Goal: Check status: Check status

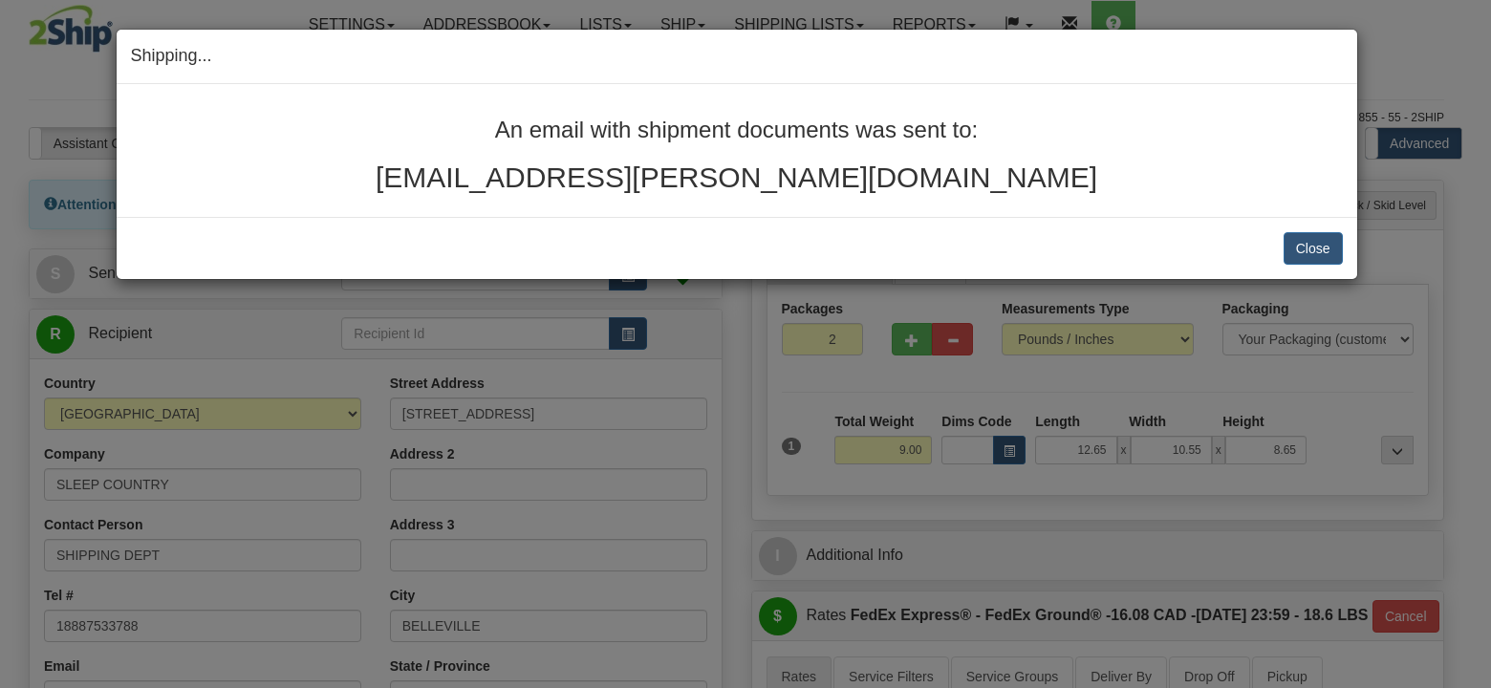
select select "ON"
click at [1315, 241] on button "Close" at bounding box center [1312, 248] width 59 height 32
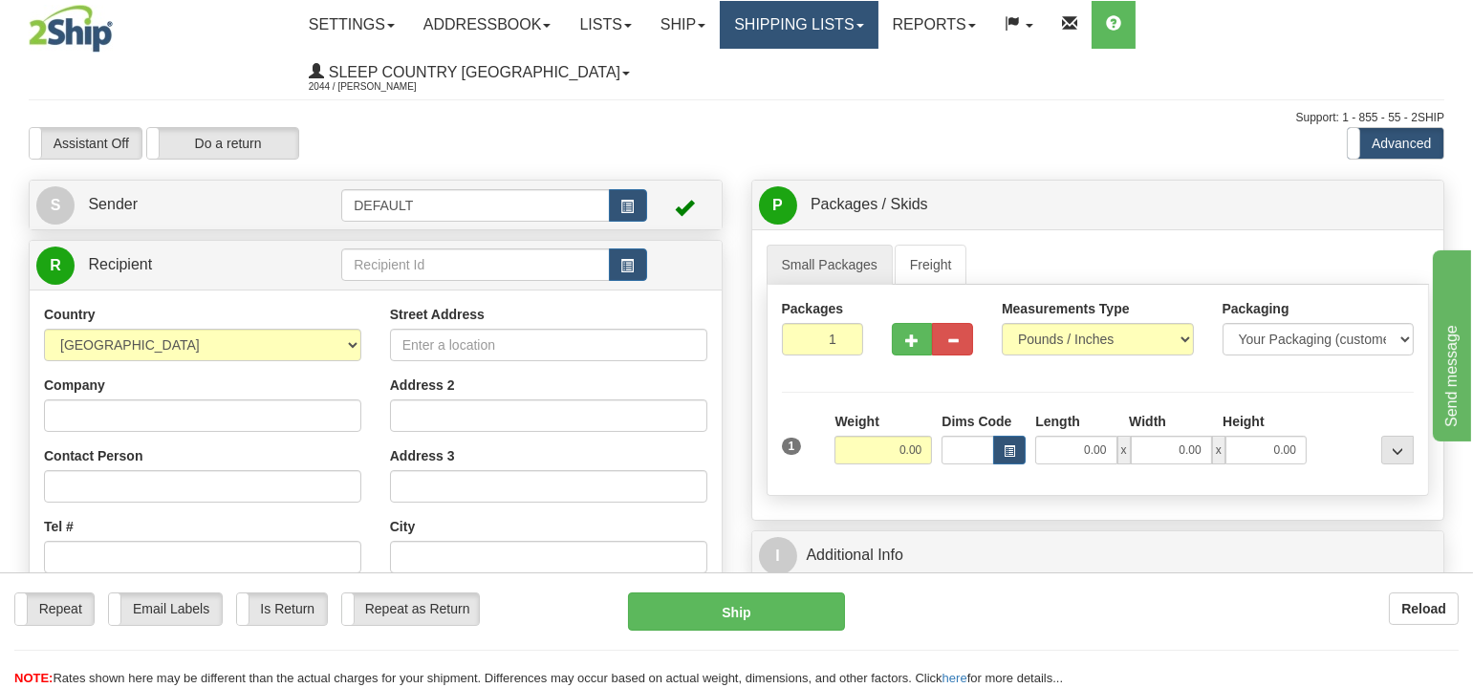
click at [862, 15] on link "Shipping lists" at bounding box center [799, 25] width 158 height 48
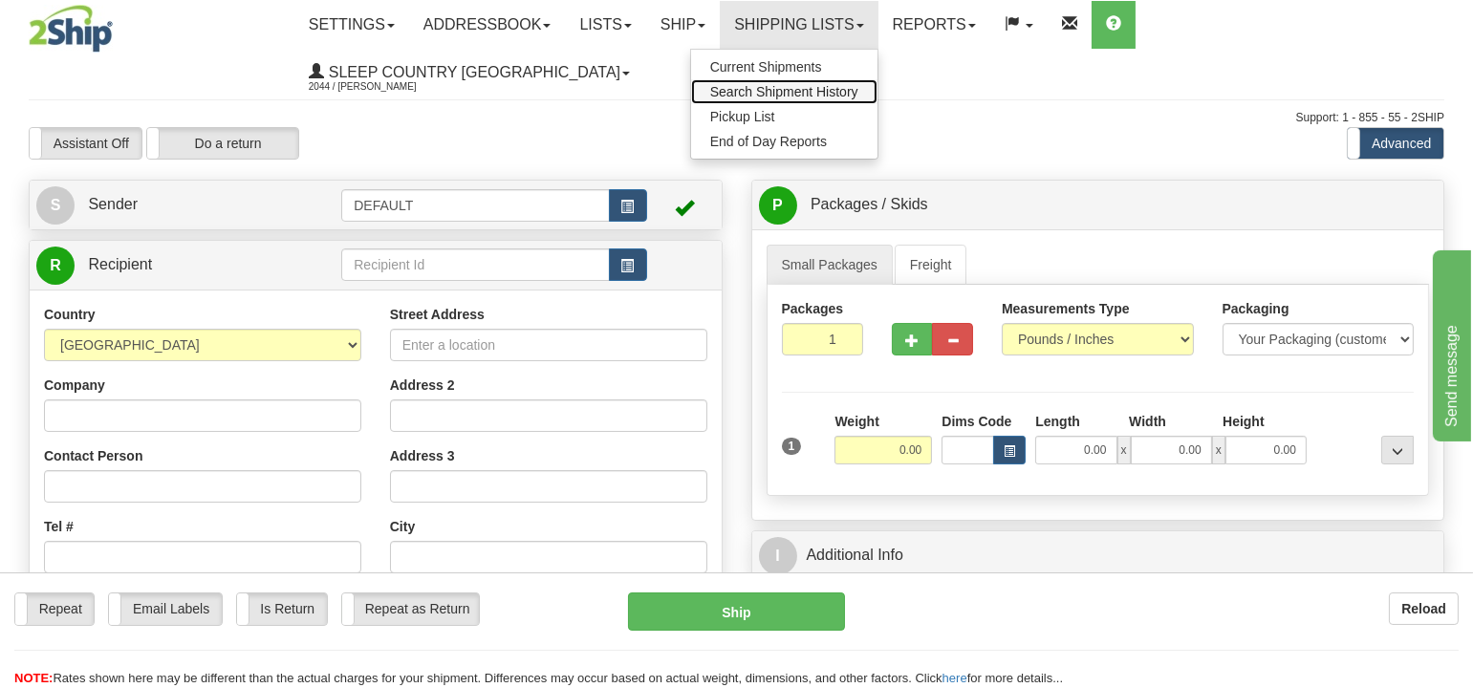
click at [858, 94] on span "Search Shipment History" at bounding box center [784, 91] width 148 height 15
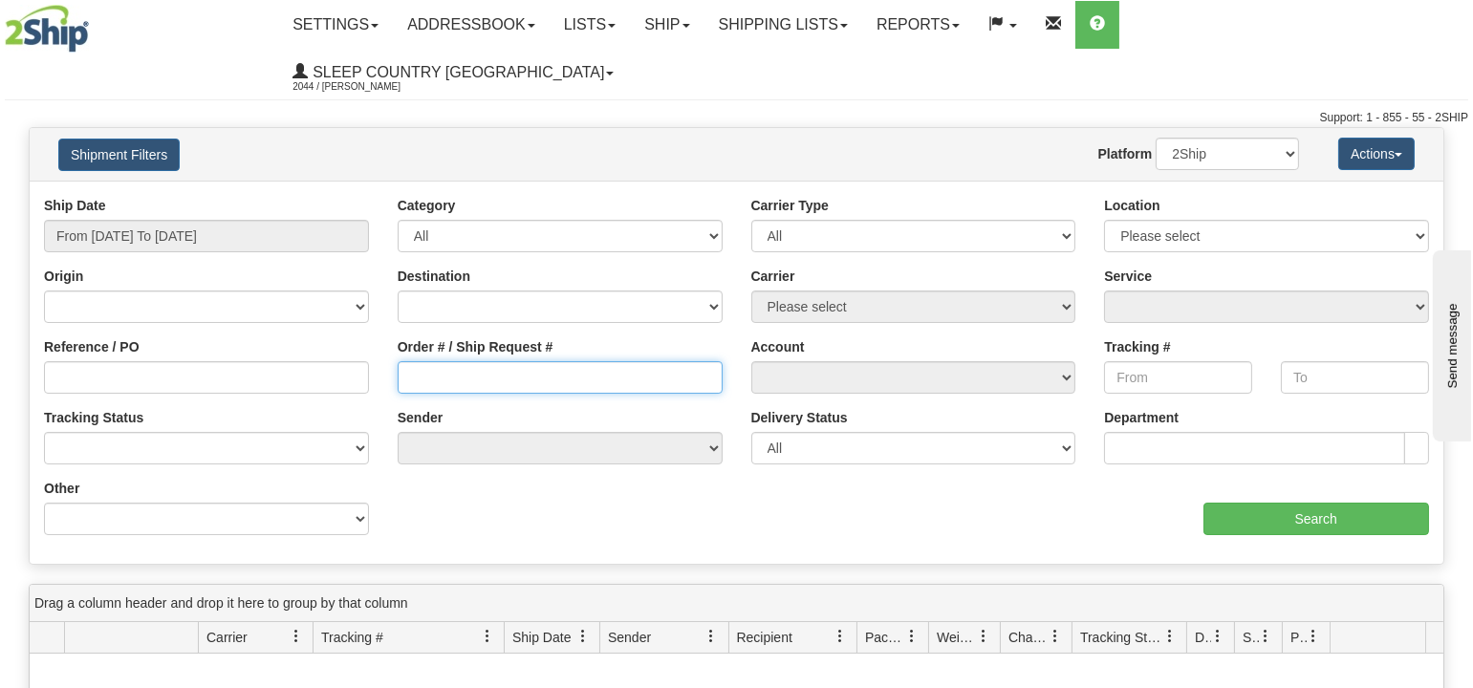
click at [508, 361] on input "Order # / Ship Request #" at bounding box center [560, 377] width 325 height 32
paste input "9000H959561"
type input "9000H959561"
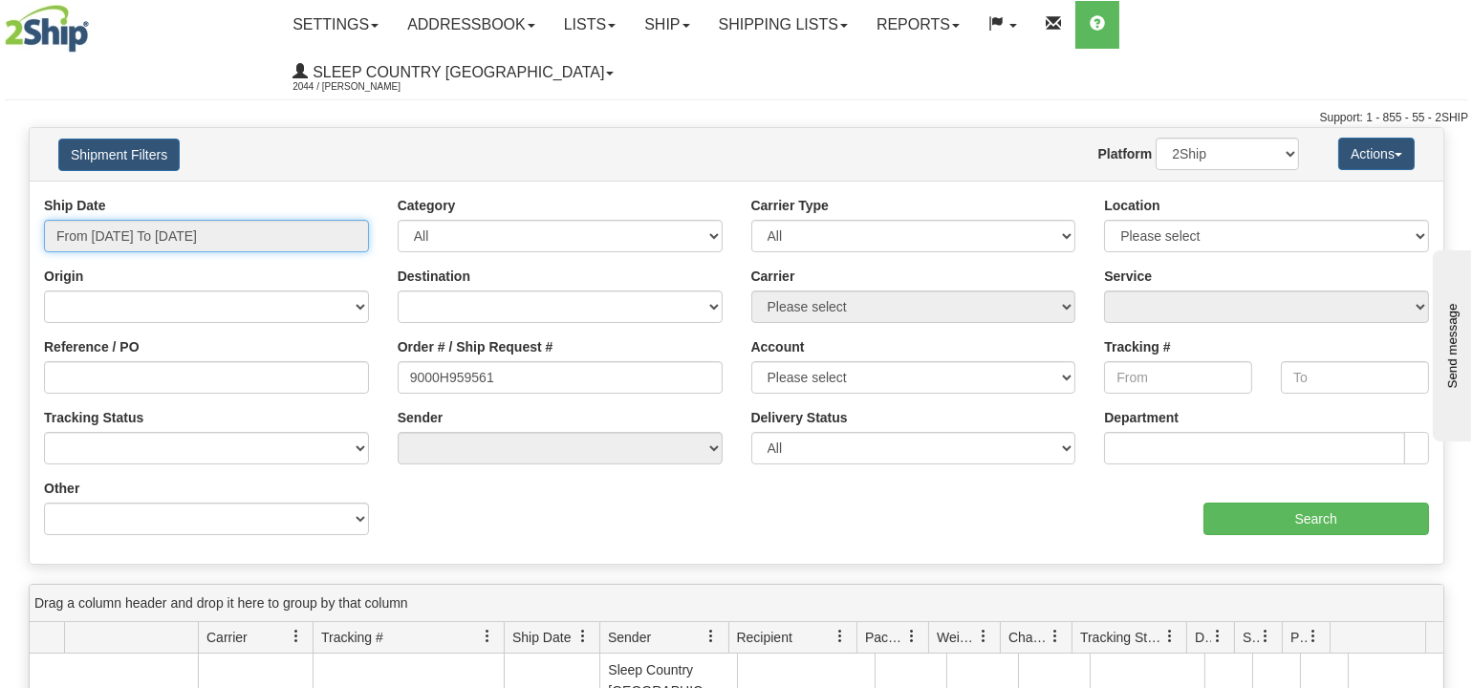
click at [176, 220] on input "From 08/10/2025 To 08/11/2025" at bounding box center [206, 236] width 325 height 32
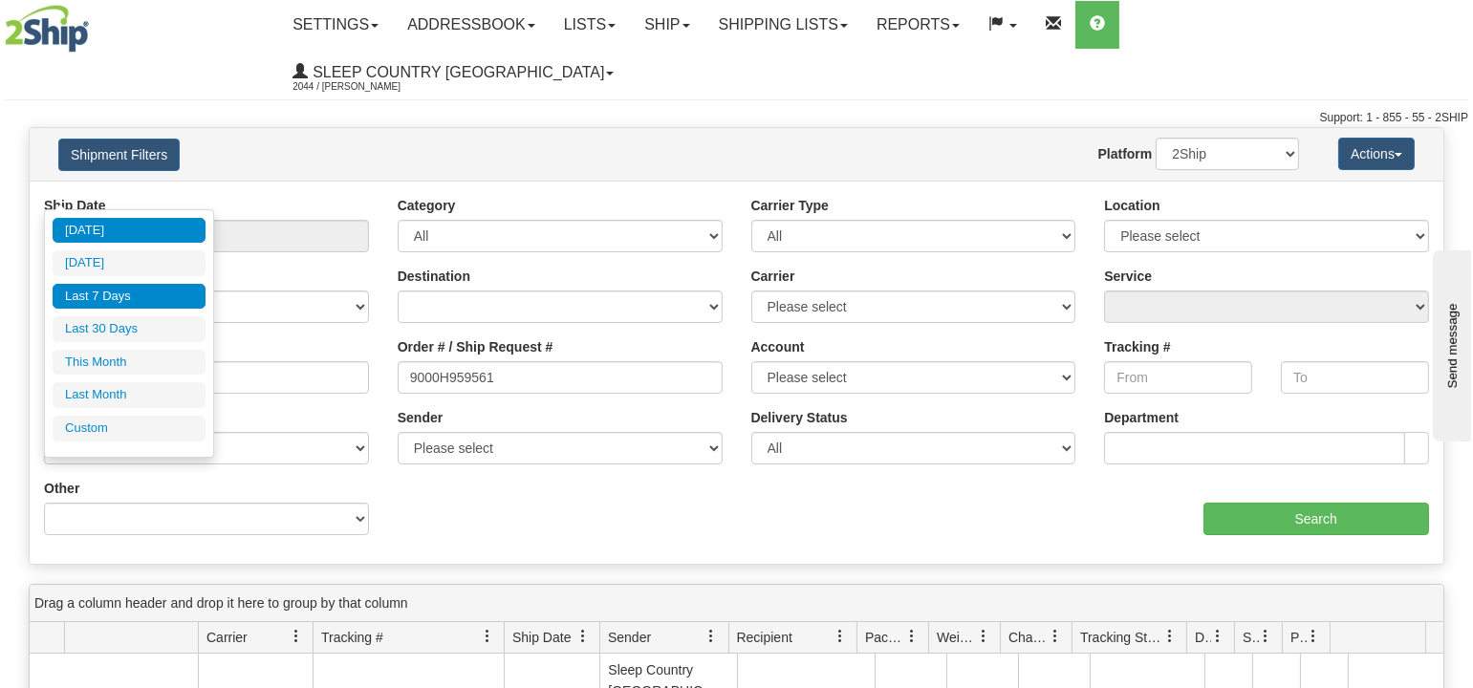
click at [125, 291] on li "Last 7 Days" at bounding box center [129, 297] width 153 height 26
type input "From 08/05/2025 To 08/11/2025"
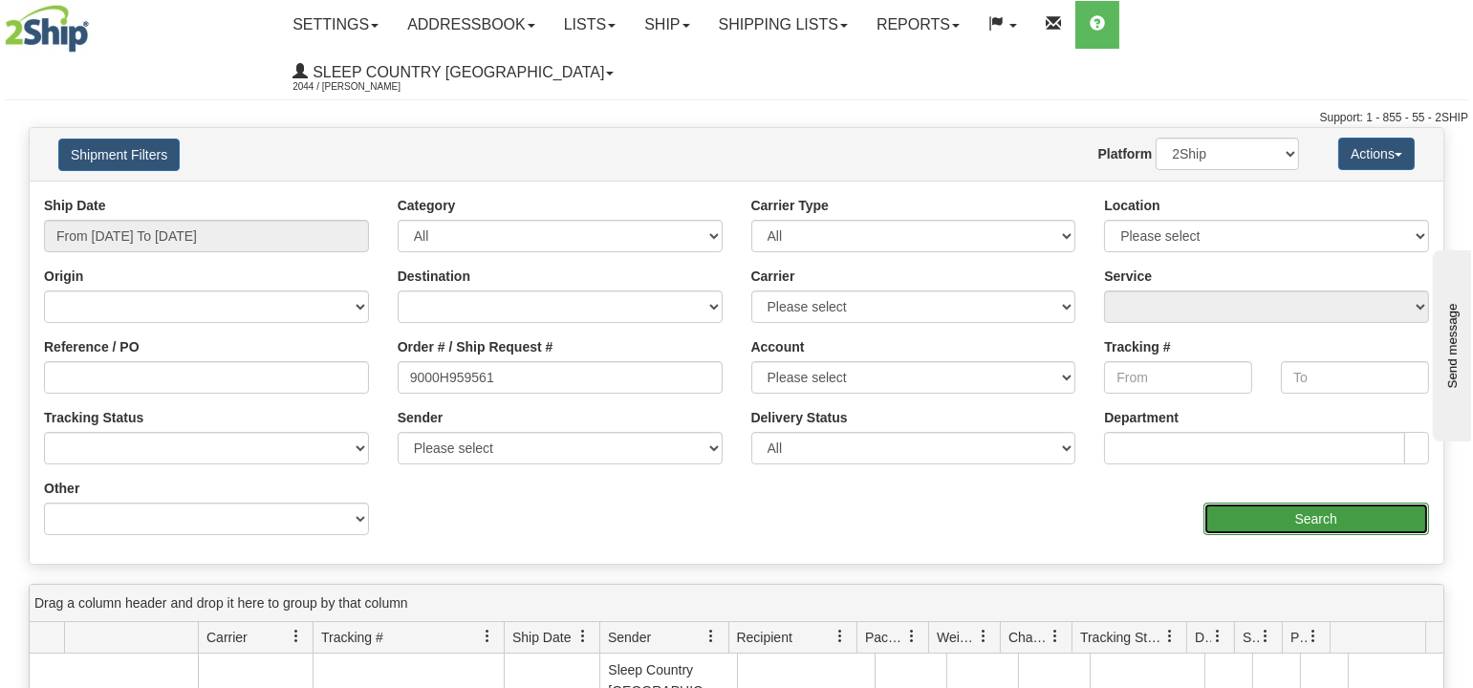
click at [1291, 503] on input "Search" at bounding box center [1316, 519] width 226 height 32
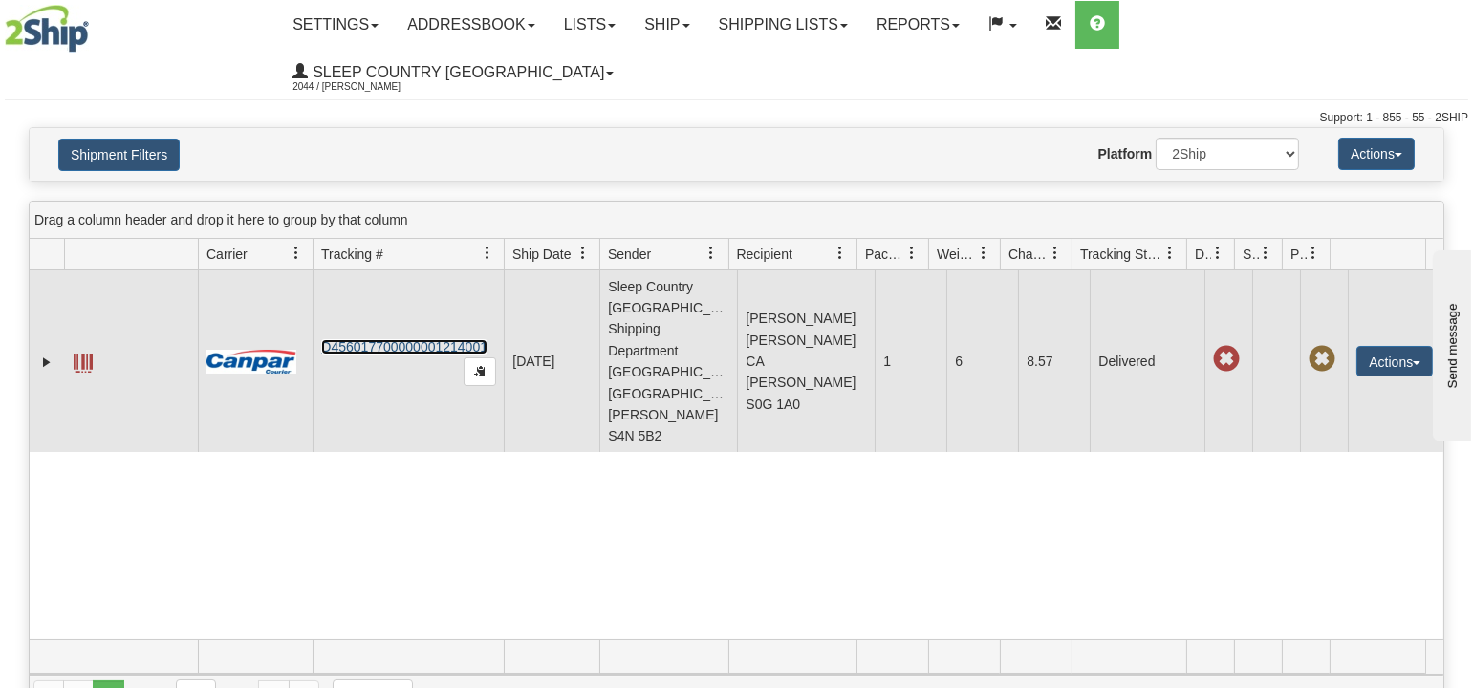
click at [344, 339] on link "D456017700000001214001" at bounding box center [404, 346] width 166 height 15
